Goal: Task Accomplishment & Management: Use online tool/utility

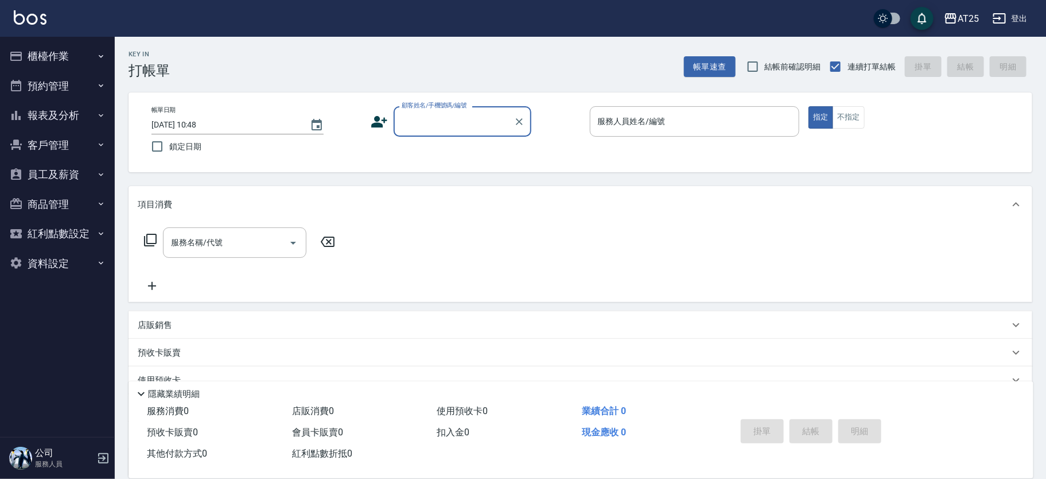
click at [72, 56] on button "櫃檯作業" at bounding box center [58, 56] width 106 height 30
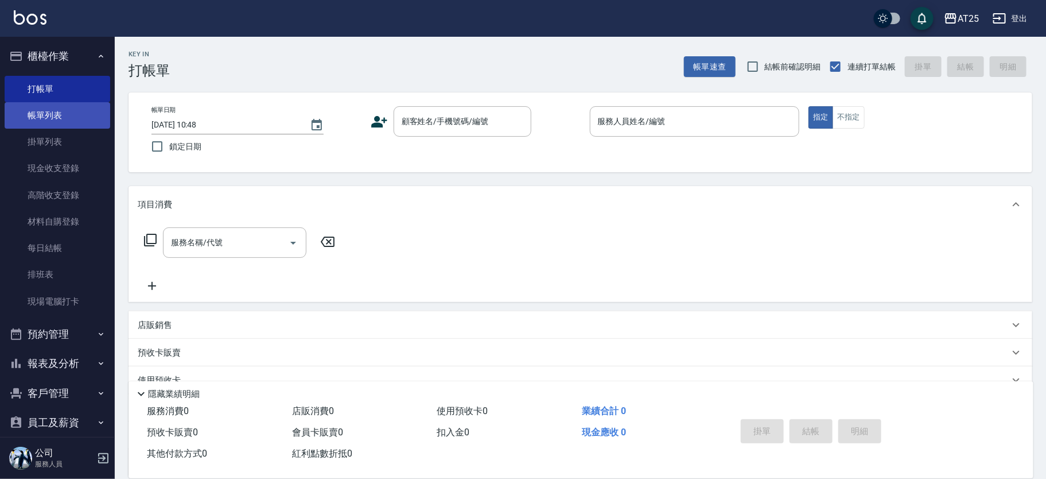
click at [58, 111] on link "帳單列表" at bounding box center [58, 115] width 106 height 26
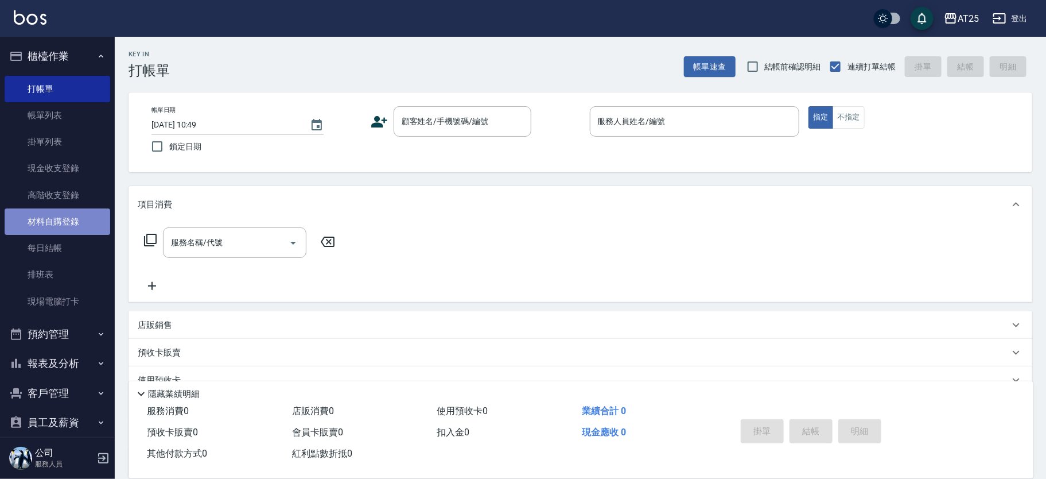
click at [76, 218] on link "材料自購登錄" at bounding box center [58, 221] width 106 height 26
